Goal: Complete application form

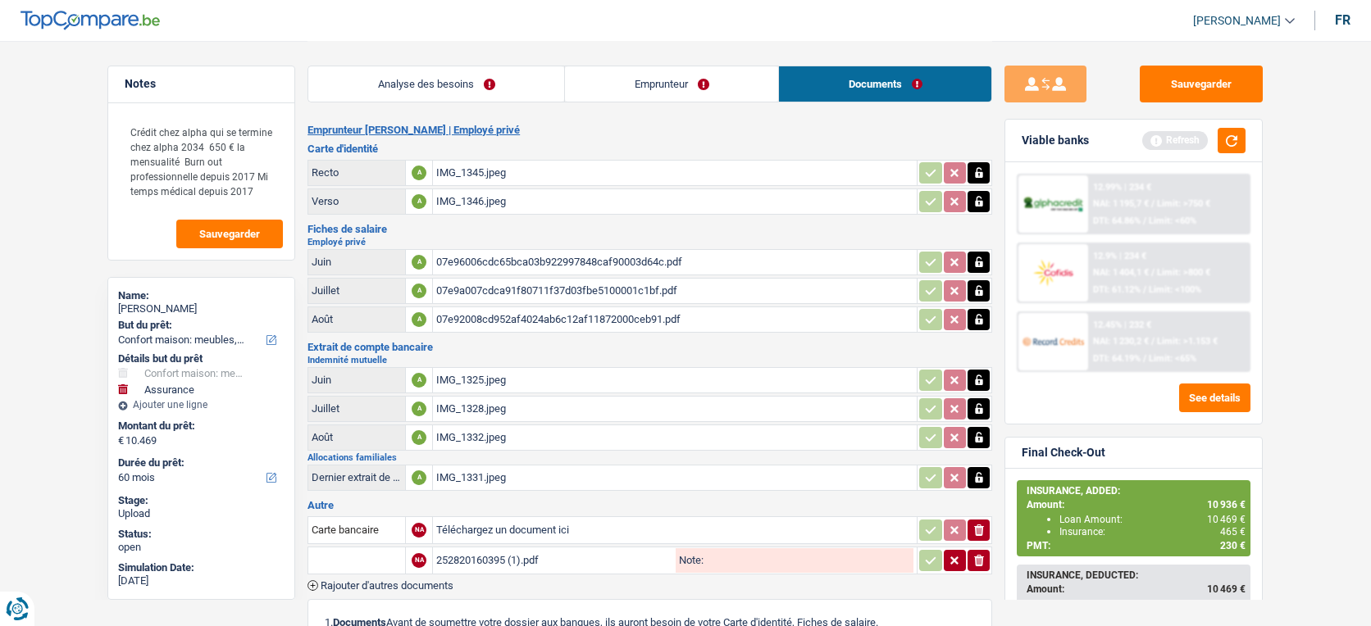
select select "household"
select select "insurance"
select select "60"
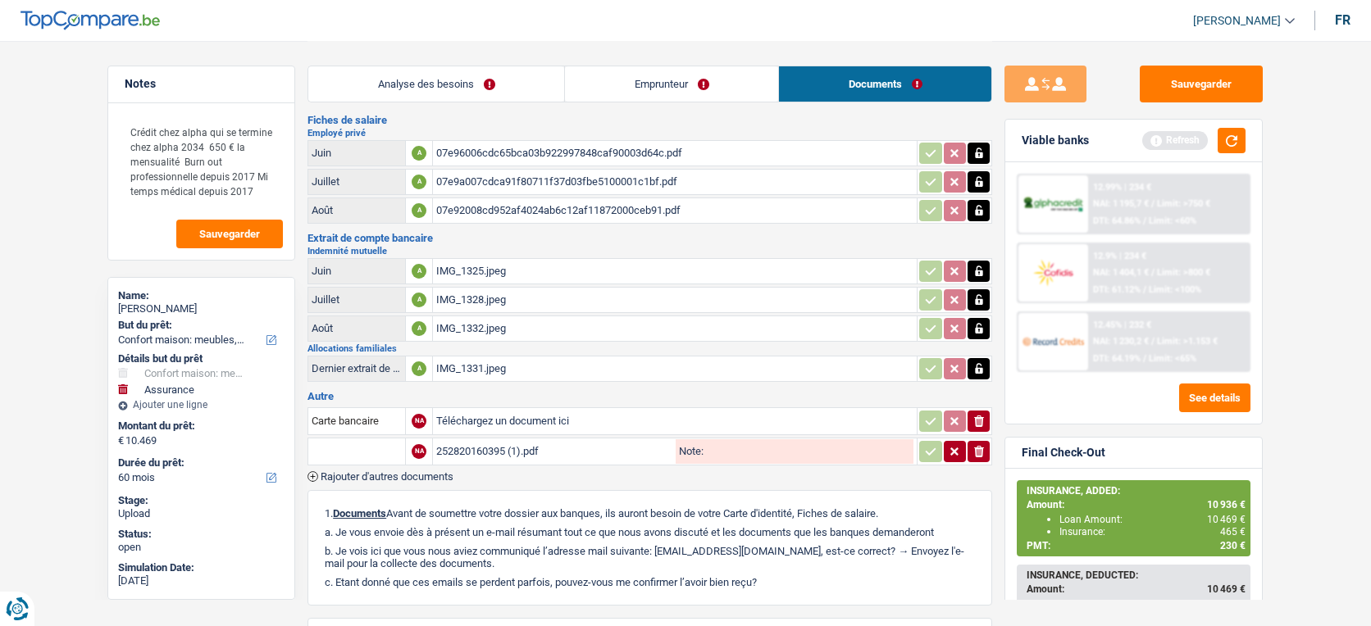
scroll to position [112, 0]
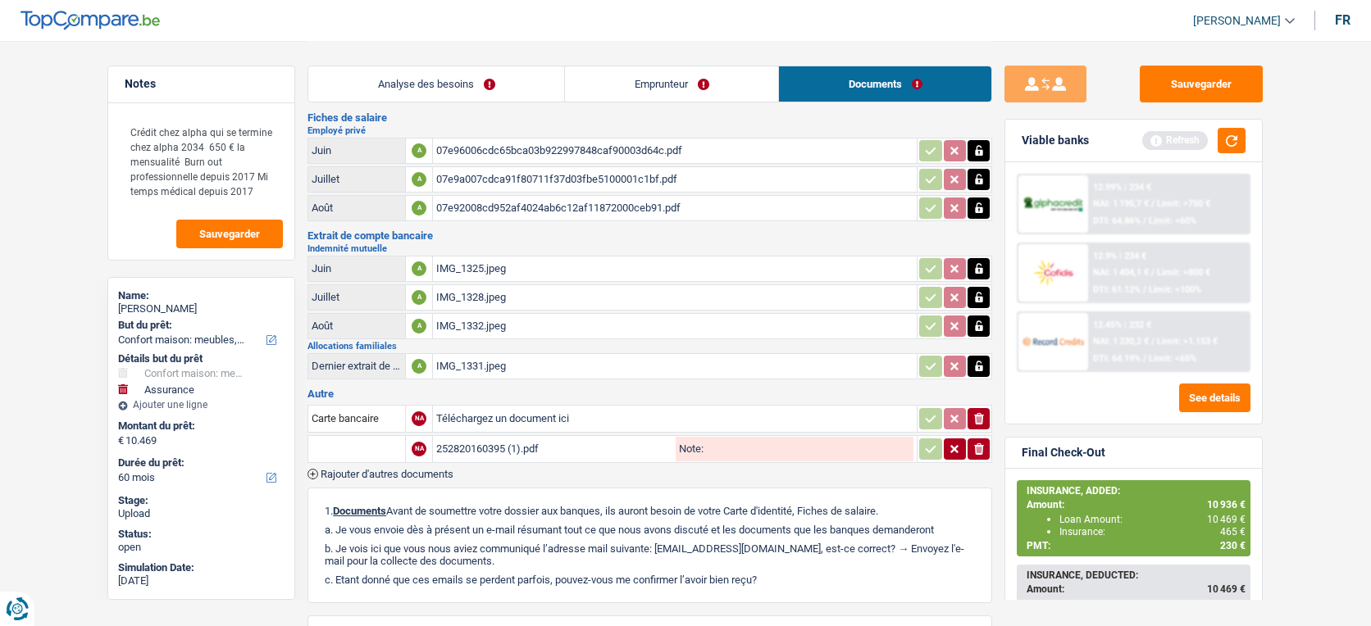
click at [431, 469] on span "Rajouter d'autres documents" at bounding box center [387, 474] width 133 height 11
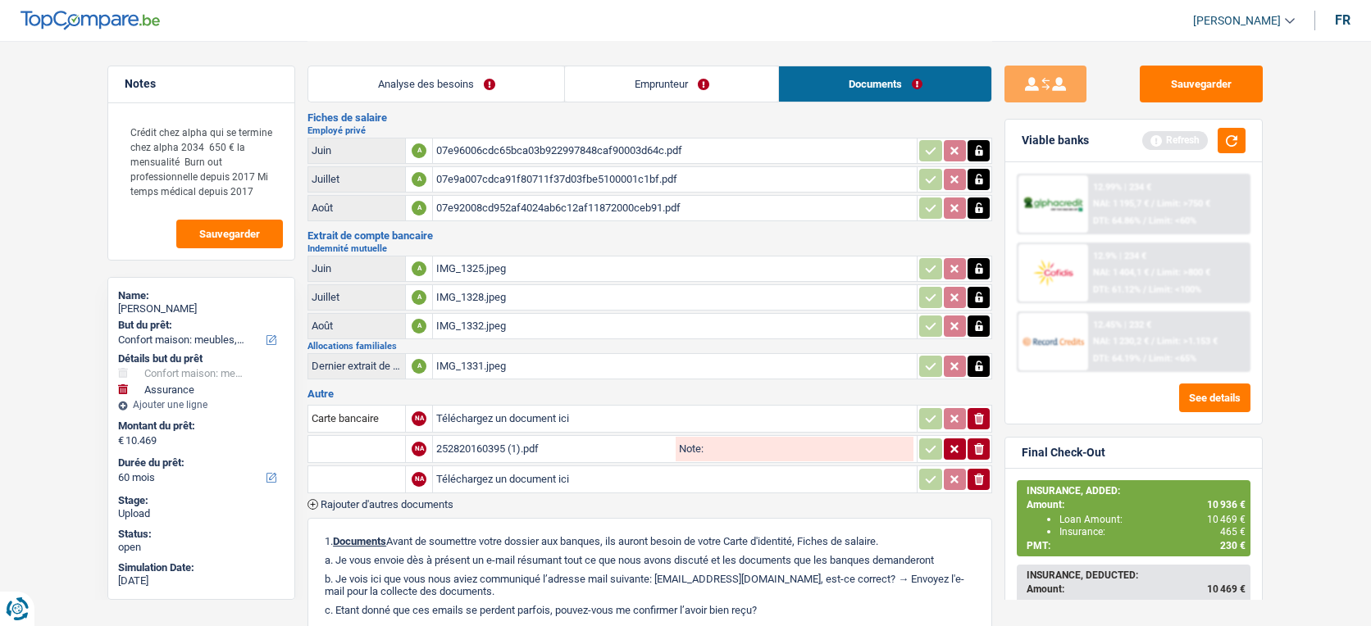
click at [488, 443] on div "252820160395 (1).pdf" at bounding box center [554, 449] width 236 height 25
click at [671, 481] on input "Téléchargez un document ici" at bounding box center [674, 479] width 477 height 25
type input "C:\fakepath\07e9a009d598ac8800d355a98defde280003b385.pdf"
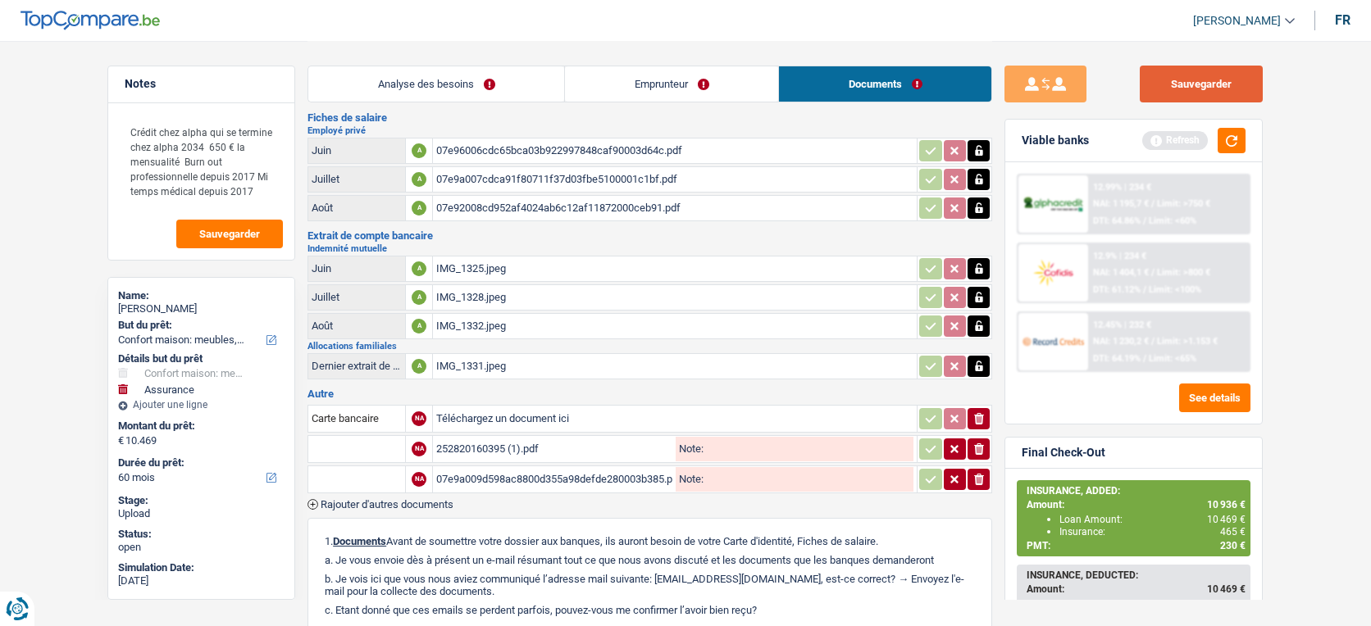
click at [1186, 83] on button "Sauvegarder" at bounding box center [1201, 84] width 123 height 37
click at [1219, 82] on button "Sauvegarder" at bounding box center [1201, 84] width 123 height 37
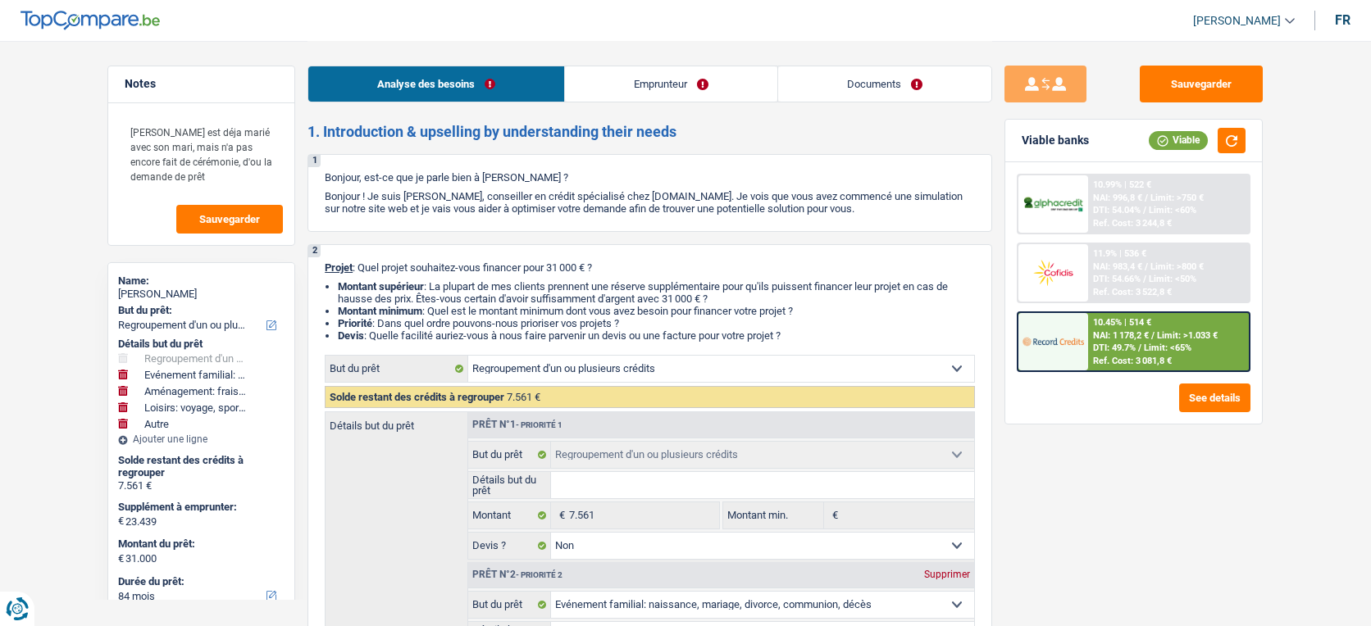
select select "refinancing"
select select "familyEvent"
select select "movingOrInstallation"
select select "hobbies"
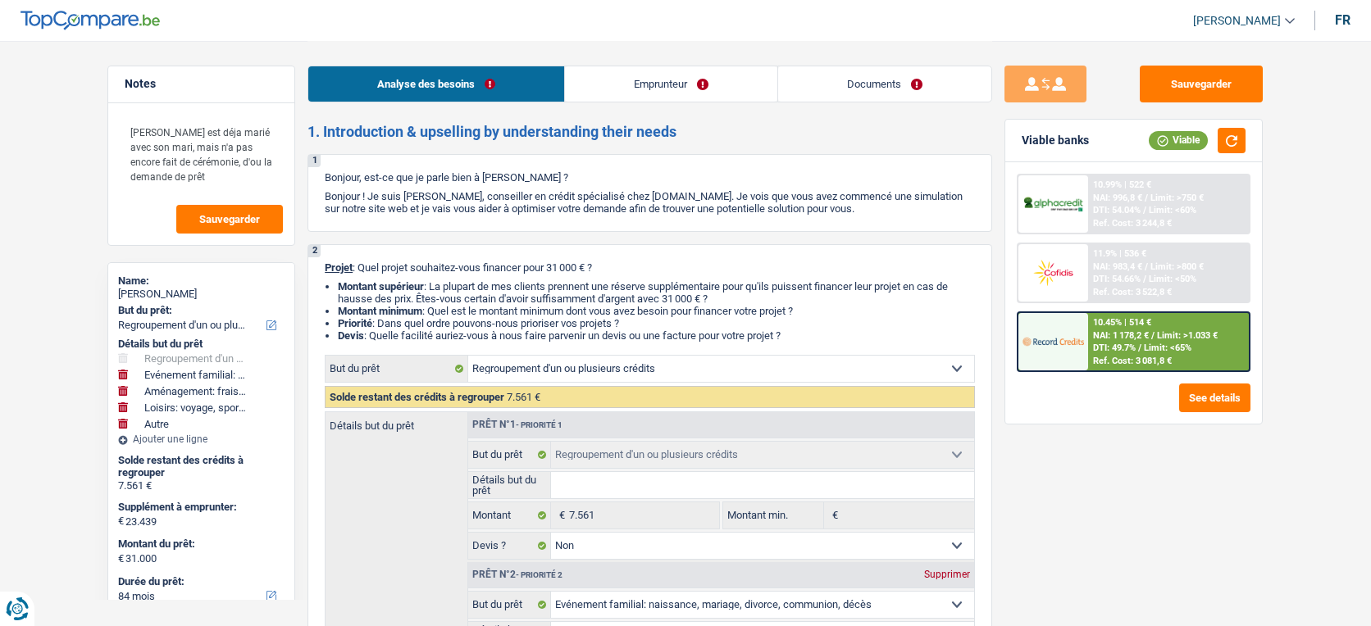
select select "other"
select select "84"
select select "refinancing"
select select "false"
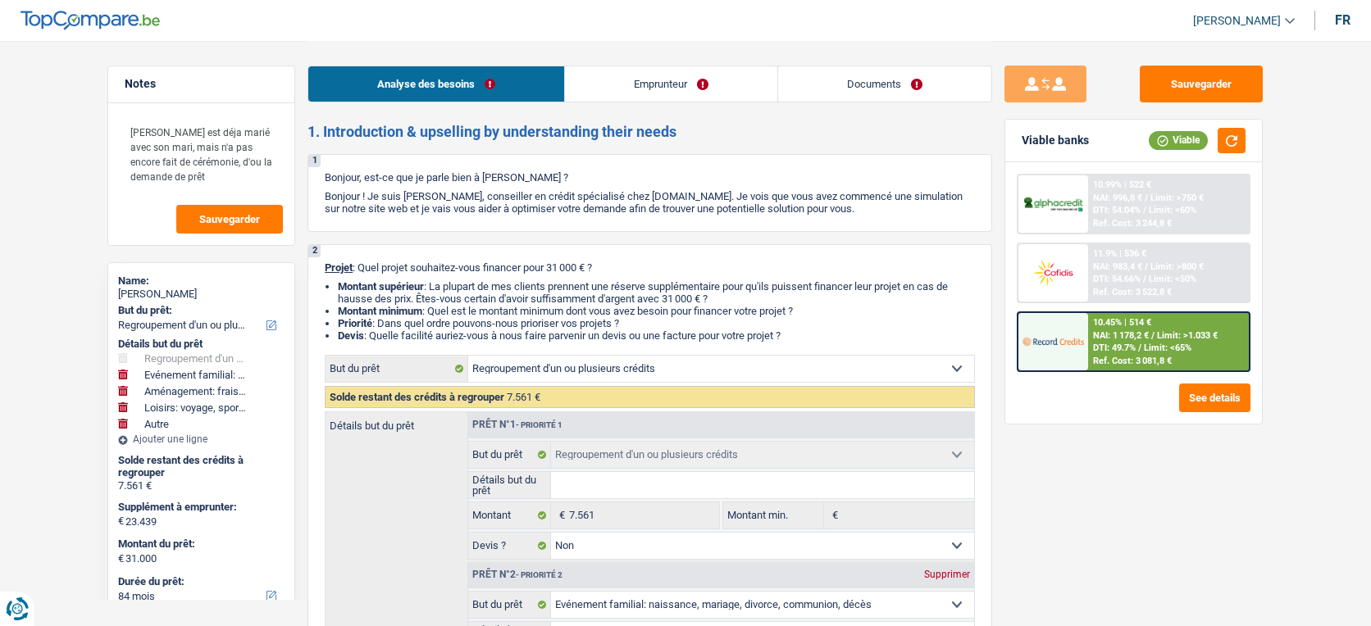
select select "familyEvent"
select select "false"
select select "movingOrInstallation"
select select "false"
select select "hobbies"
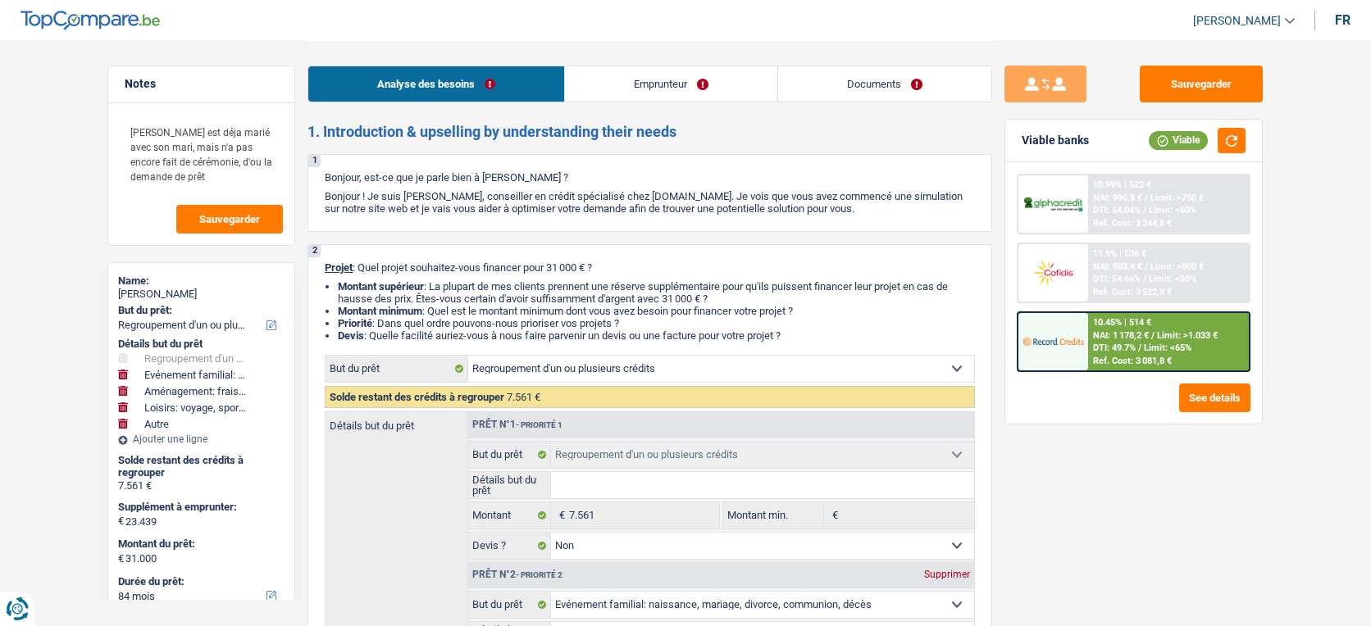
select select "false"
select select "other"
select select "84"
select select "privateEmployee"
select select "netSalary"
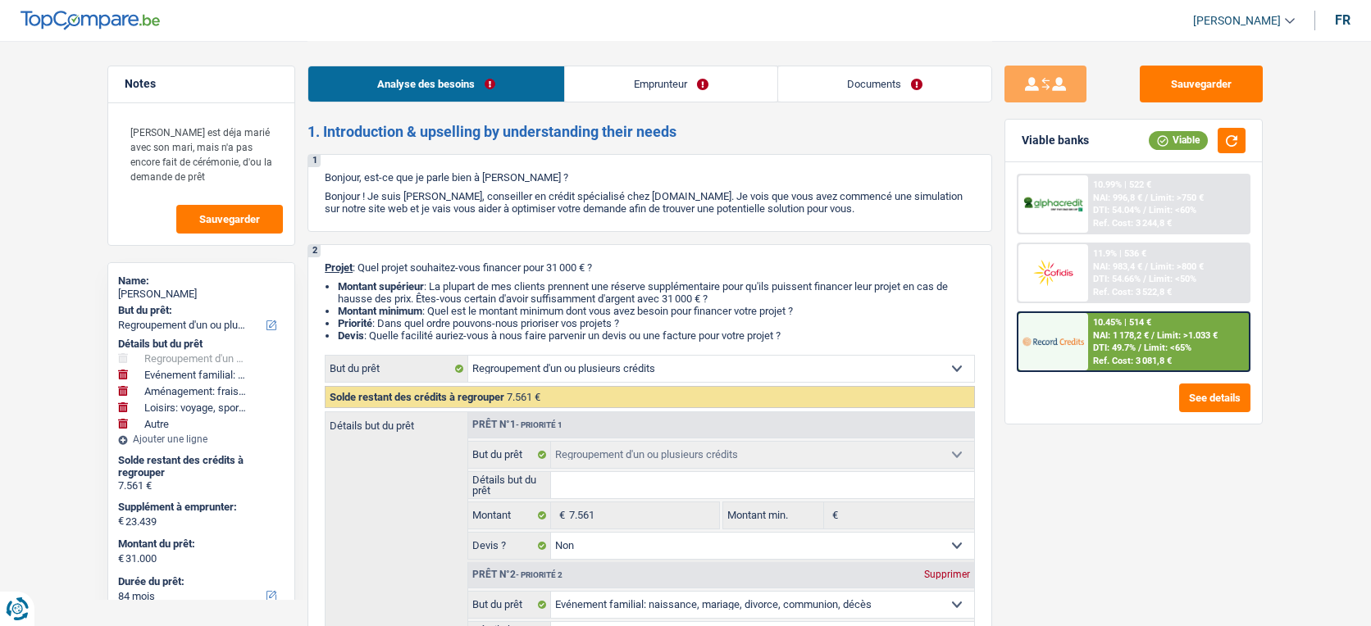
select select "mealVouchers"
select select "rents"
select select "personalLoan"
select select "homeFurnishingOrRelocation"
select select "60"
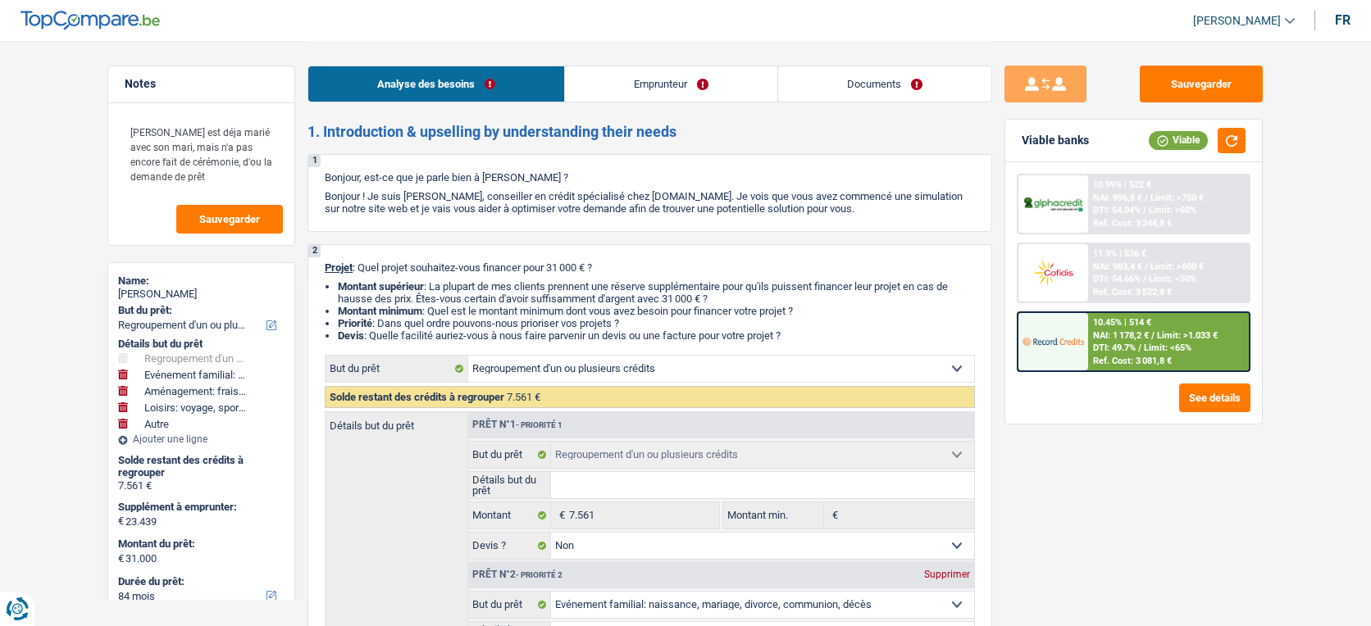
select select "refinancing"
select select "false"
select select "familyEvent"
select select "false"
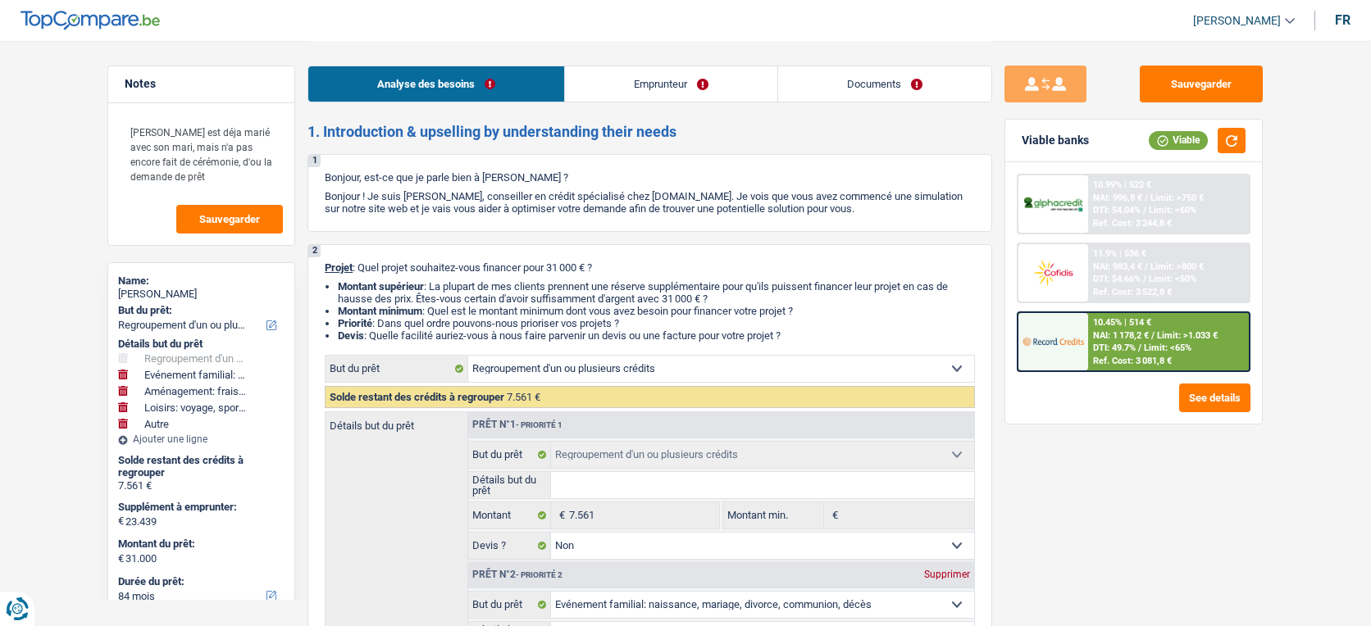
select select "movingOrInstallation"
select select "false"
select select "hobbies"
select select "false"
select select "other"
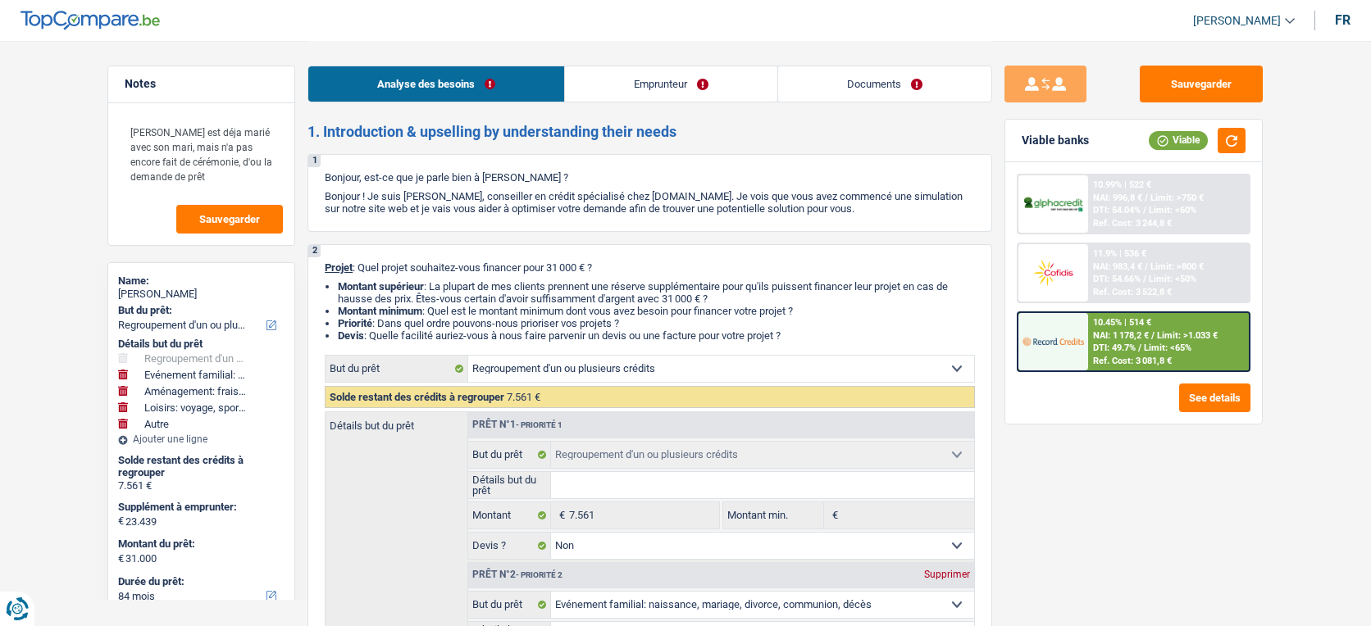
select select "84"
click at [866, 86] on link "Documents" at bounding box center [884, 83] width 213 height 35
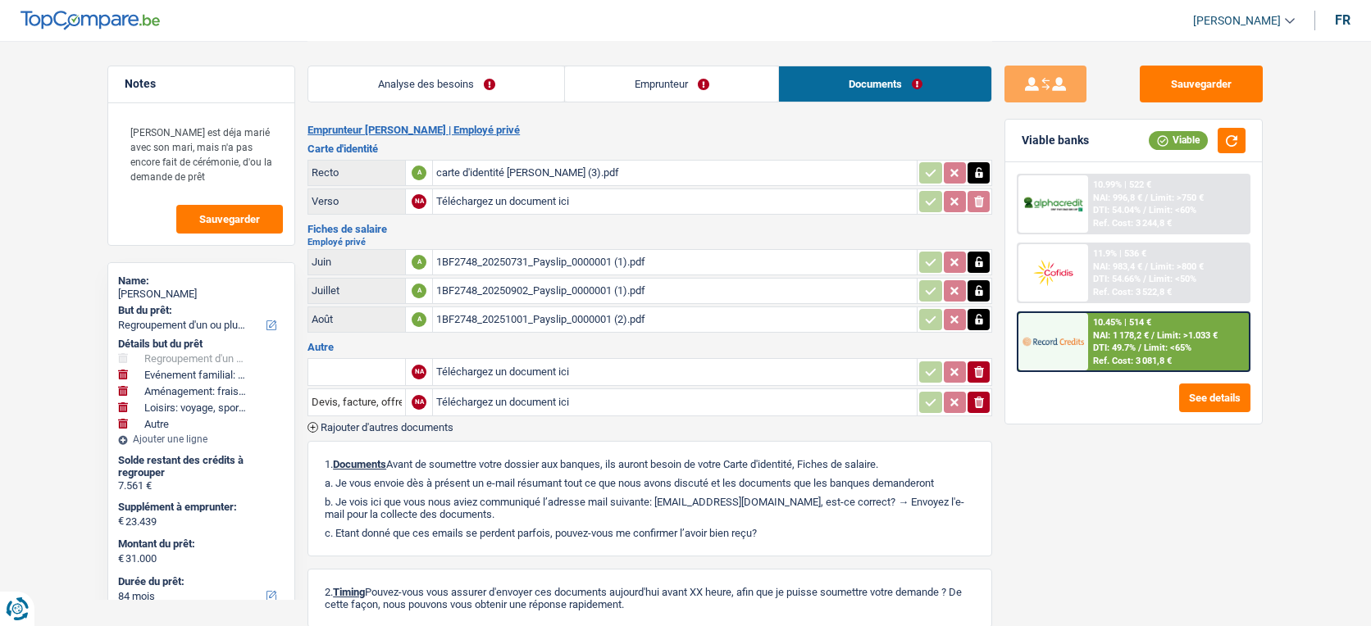
click at [375, 370] on input "text" at bounding box center [357, 372] width 90 height 26
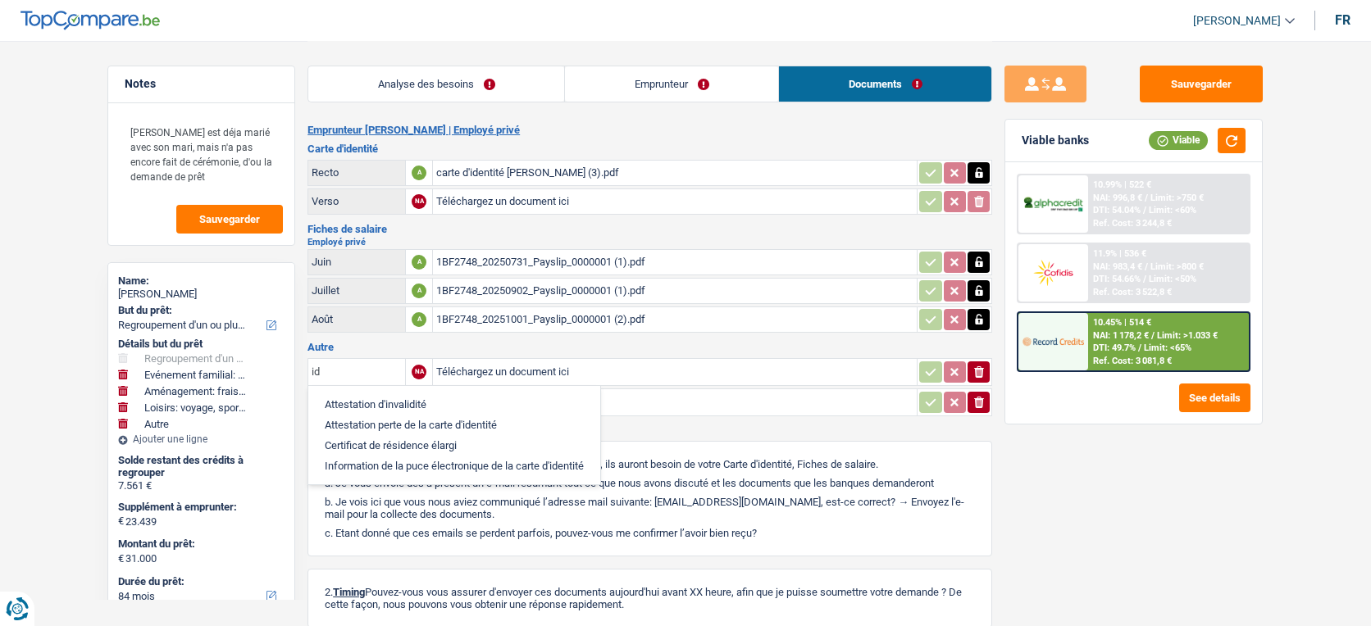
type input "i"
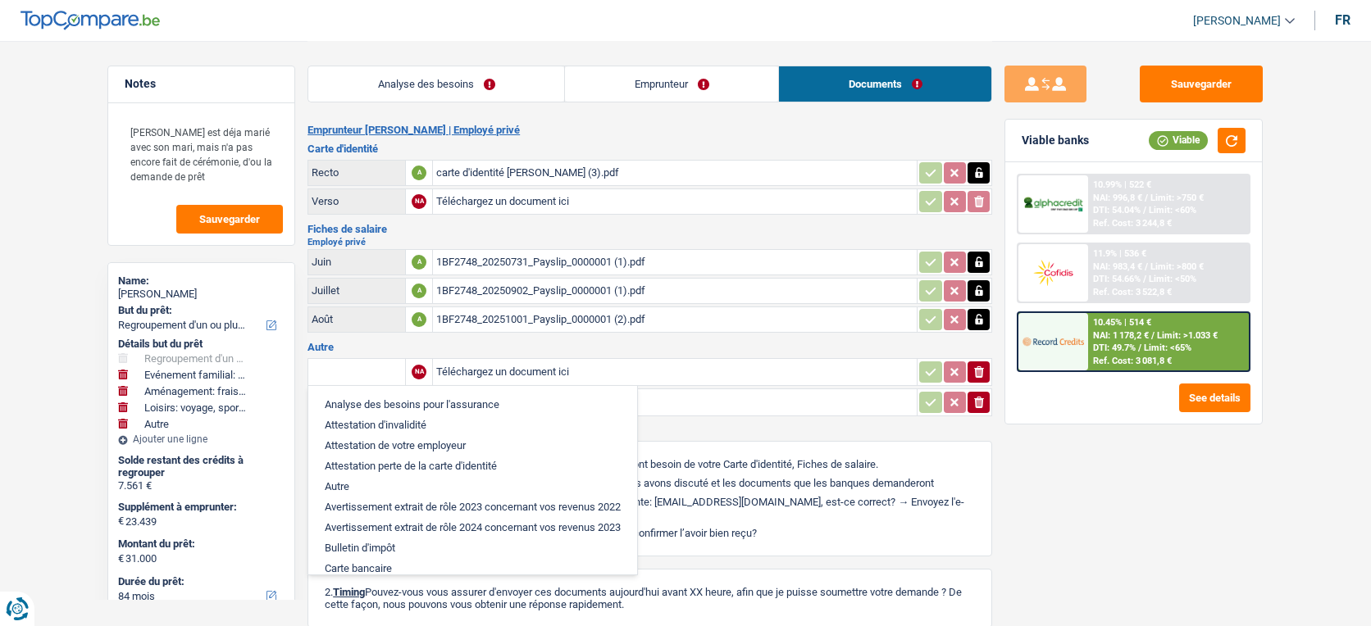
click at [410, 484] on li "Autre" at bounding box center [473, 486] width 312 height 21
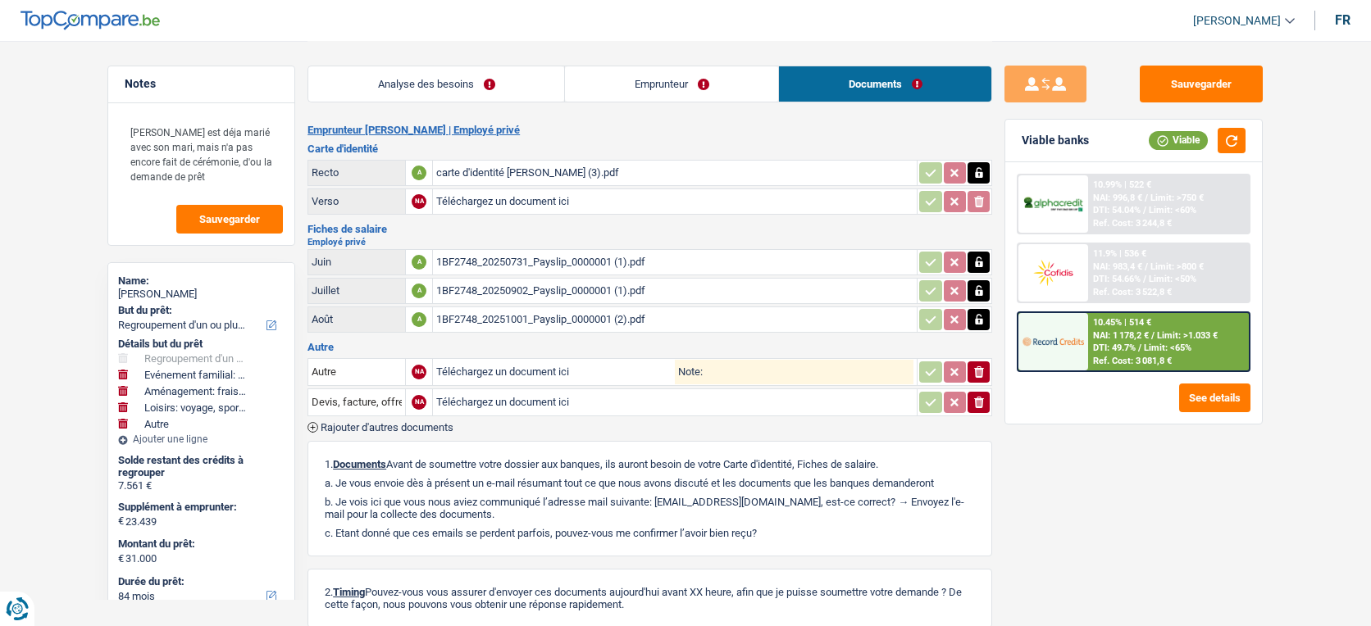
click at [758, 371] on input "Note:" at bounding box center [808, 372] width 211 height 25
type input "ID"
click at [594, 368] on input "Téléchargez un document ici" at bounding box center [555, 372] width 239 height 25
type input "C:\fakepath\carte d'identité [PERSON_NAME].pdf"
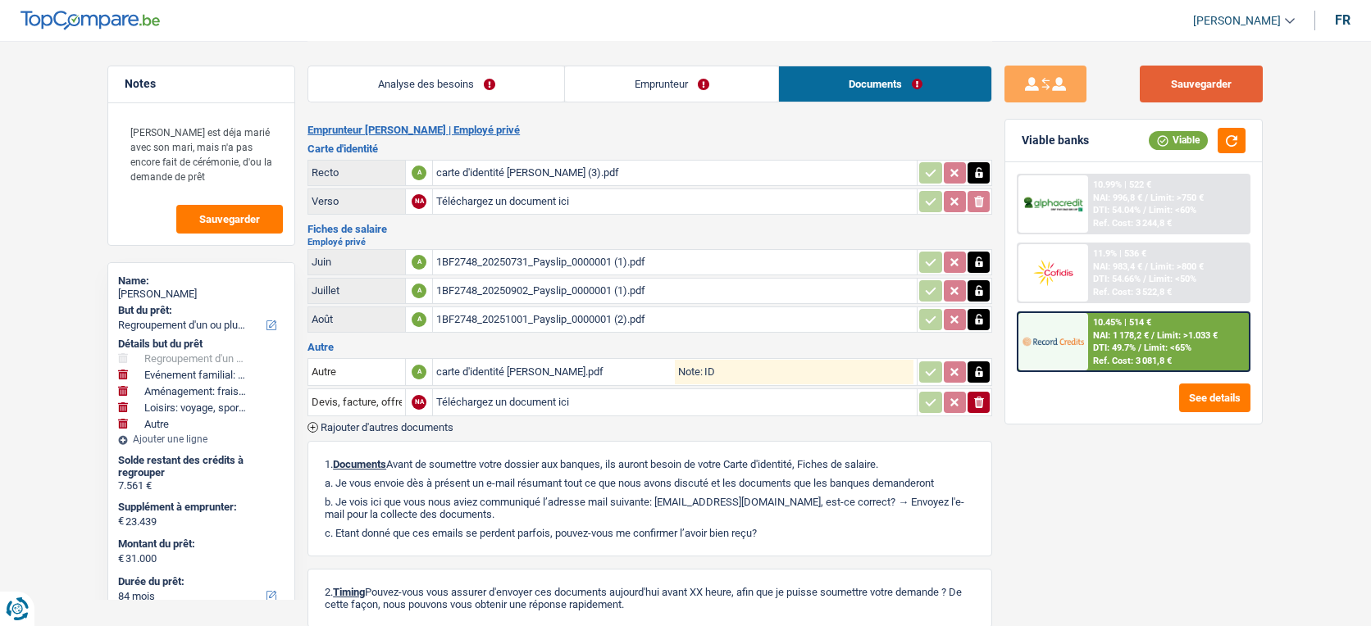
click at [1237, 75] on button "Sauvegarder" at bounding box center [1201, 84] width 123 height 37
